Goal: Information Seeking & Learning: Learn about a topic

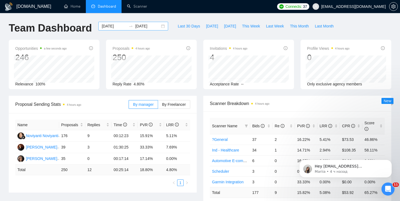
click at [158, 25] on div "[DATE] [DATE]" at bounding box center [133, 26] width 70 height 9
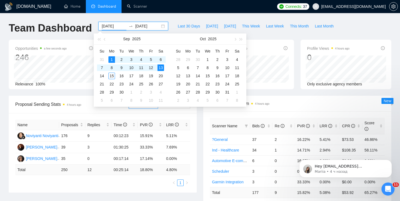
type input "[DATE]"
click at [112, 58] on div "1" at bounding box center [111, 59] width 7 height 7
type input "[DATE]"
click at [120, 74] on div "16" at bounding box center [121, 76] width 7 height 7
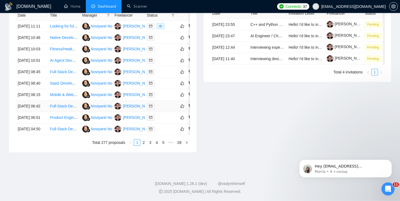
scroll to position [282, 0]
click at [145, 146] on link "2" at bounding box center [144, 143] width 6 height 6
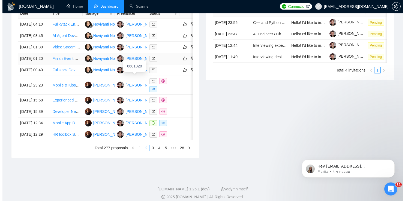
scroll to position [238, 0]
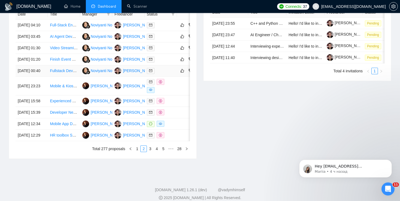
click at [66, 73] on link "Fullstack Developer Needed to Build AI-Powered Website Builder using Tailwind P…" at bounding box center [121, 71] width 143 height 4
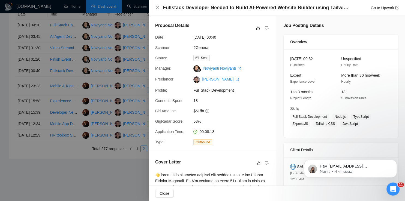
click at [114, 111] on div at bounding box center [202, 100] width 405 height 201
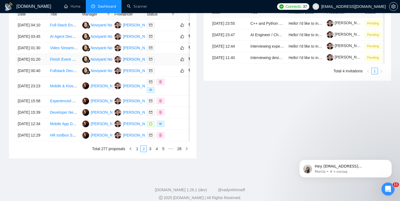
click at [61, 62] on link "Finish Event Ticketing Site - Full Stack Development" at bounding box center [94, 59] width 88 height 4
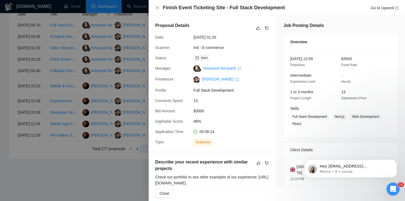
click at [113, 71] on div at bounding box center [202, 100] width 405 height 201
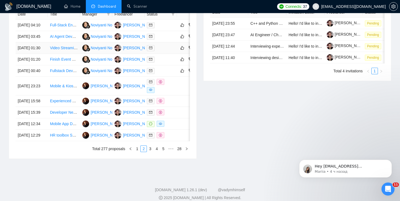
click at [63, 50] on link "Video Streaming SaaS Platform Development" at bounding box center [88, 48] width 77 height 4
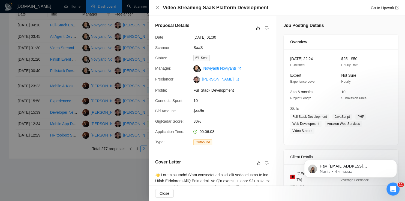
click at [90, 89] on div at bounding box center [202, 100] width 405 height 201
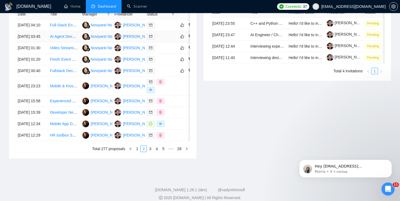
click at [62, 39] on link "AI Agent Developer – Biotech Company & Clinical Trial Data Scraper" at bounding box center [108, 36] width 116 height 4
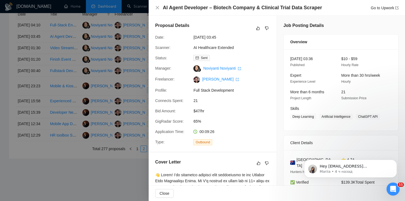
click at [105, 79] on div at bounding box center [202, 100] width 405 height 201
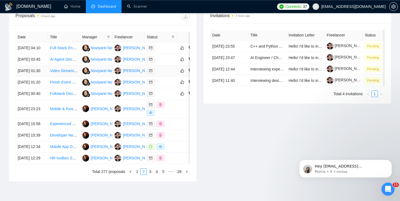
scroll to position [214, 0]
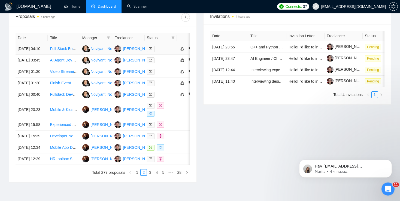
click at [60, 49] on link "Full-Stack Engineer (React/Node.js + GCP) for HIPAA-Compliant SaaS Startup" at bounding box center [117, 49] width 134 height 4
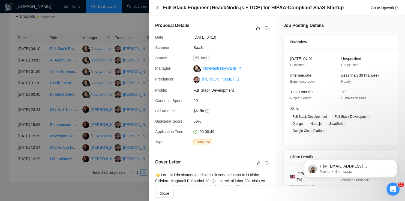
click at [114, 117] on div at bounding box center [202, 100] width 405 height 201
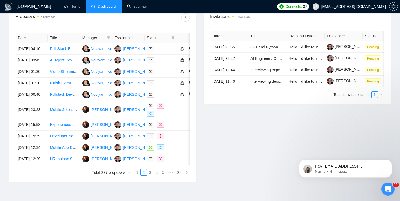
scroll to position [265, 0]
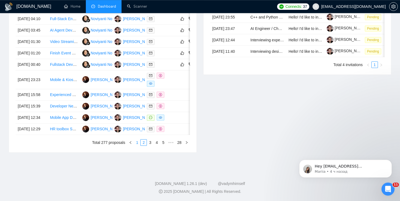
click at [138, 146] on link "1" at bounding box center [137, 143] width 6 height 6
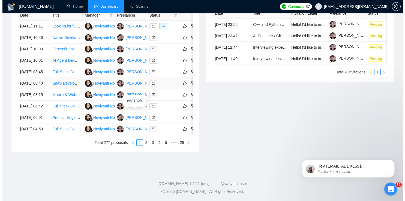
scroll to position [283, 0]
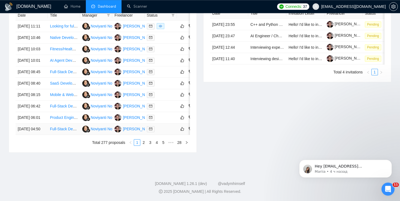
click at [68, 129] on link "Full-Stack Developer (API Specialist) for Custom Inventory & PO Software" at bounding box center [112, 129] width 125 height 4
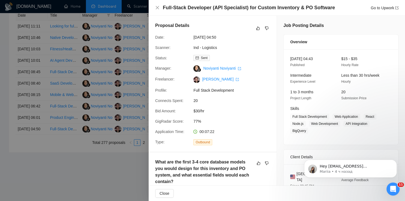
click at [51, 122] on div at bounding box center [202, 100] width 405 height 201
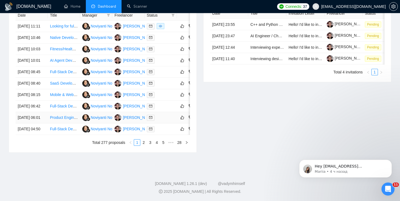
click at [55, 116] on link "Product Engineering Team Needed for Provider Portal Development" at bounding box center [107, 118] width 115 height 4
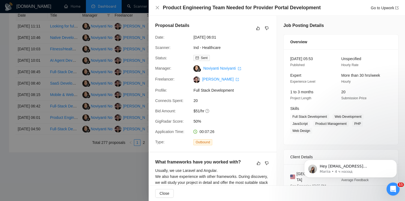
click at [74, 113] on div at bounding box center [202, 100] width 405 height 201
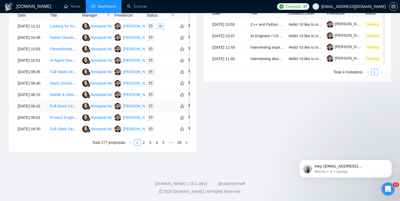
click at [59, 104] on link "Full-Stack Developer (Next.js + AI) to Build MVP for Investor Meeting Intellige…" at bounding box center [123, 106] width 147 height 4
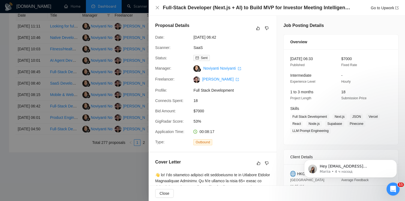
click at [89, 82] on div at bounding box center [202, 100] width 405 height 201
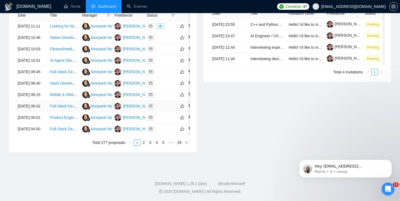
click at [58, 104] on link "Full-Stack Developer (Next.js + AI) to Build MVP for Investor Meeting Intellige…" at bounding box center [123, 106] width 147 height 4
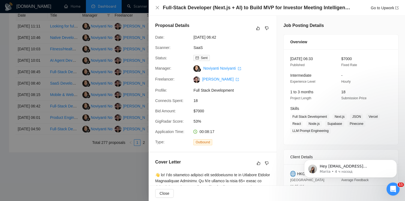
click at [78, 86] on div at bounding box center [202, 100] width 405 height 201
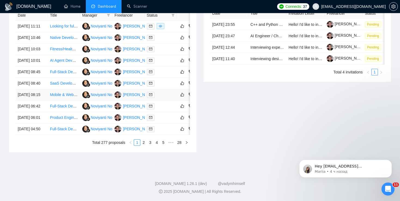
click at [59, 93] on link "Mobile & Web App Developer Needed for Healthcare Project" at bounding box center [101, 95] width 102 height 4
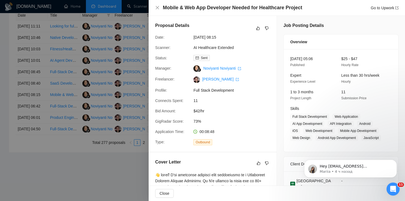
click at [119, 98] on div at bounding box center [202, 100] width 405 height 201
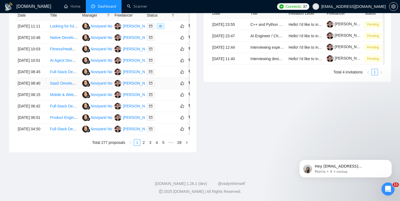
click at [59, 81] on link "SaaS Development for BTP Entrepreneurs" at bounding box center [86, 83] width 72 height 4
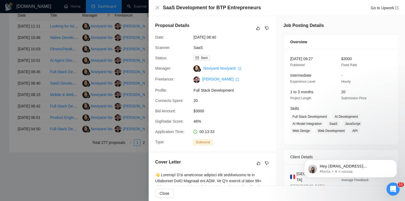
click at [80, 85] on div at bounding box center [202, 100] width 405 height 201
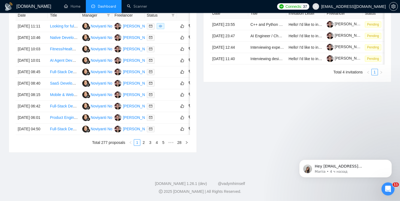
scroll to position [256, 0]
click at [64, 74] on link "Full-Stack Developer Needed to Build Web MVP" at bounding box center [91, 72] width 82 height 4
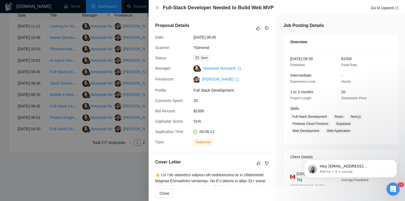
click at [60, 63] on div at bounding box center [202, 100] width 405 height 201
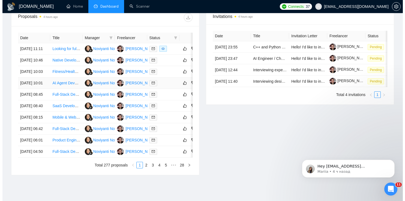
scroll to position [214, 0]
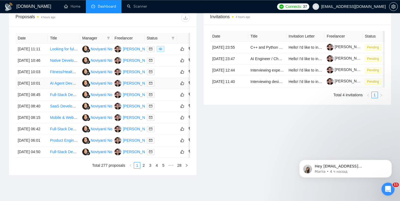
click at [60, 86] on link "AI Agent Development for Heart Expertise Hospital" at bounding box center [93, 83] width 86 height 4
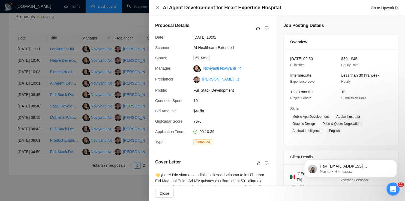
click at [82, 91] on div at bounding box center [202, 100] width 405 height 201
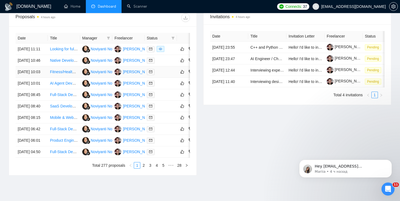
click at [57, 74] on link "Fitness/Health App" at bounding box center [66, 72] width 32 height 4
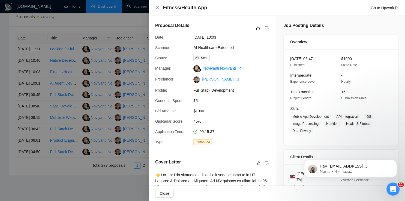
click at [114, 87] on div at bounding box center [202, 100] width 405 height 201
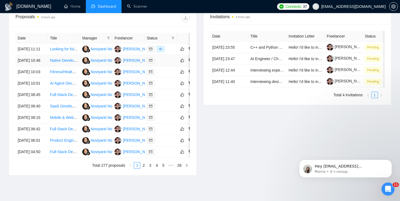
click at [62, 63] on link "Native Development of Healthcare Marketplace MVP" at bounding box center [94, 60] width 89 height 4
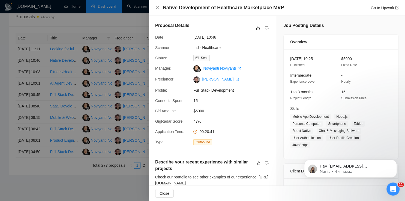
click at [74, 74] on div at bounding box center [202, 100] width 405 height 201
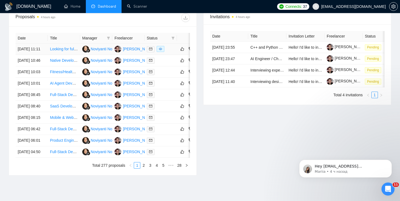
click at [62, 51] on link "Looking for full-stack developer to create AI Video/Image generation website (W…" at bounding box center [123, 49] width 147 height 4
